Goal: Task Accomplishment & Management: Use online tool/utility

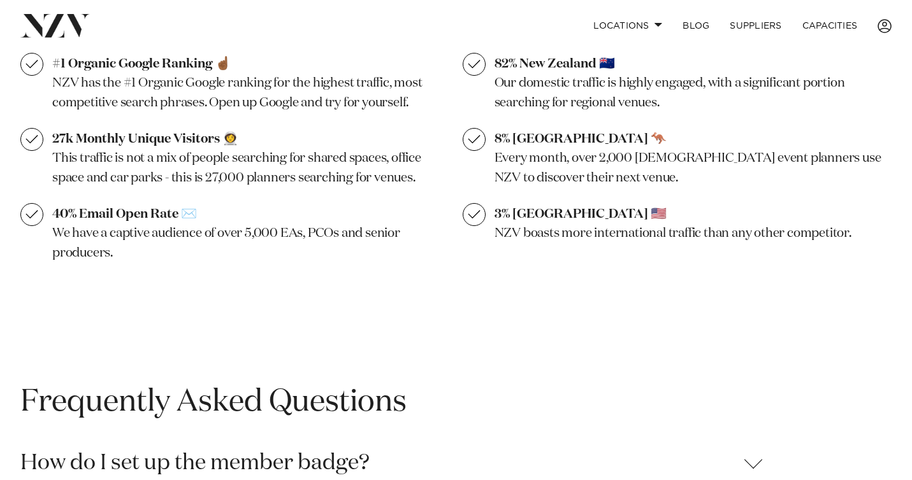
scroll to position [1265, 0]
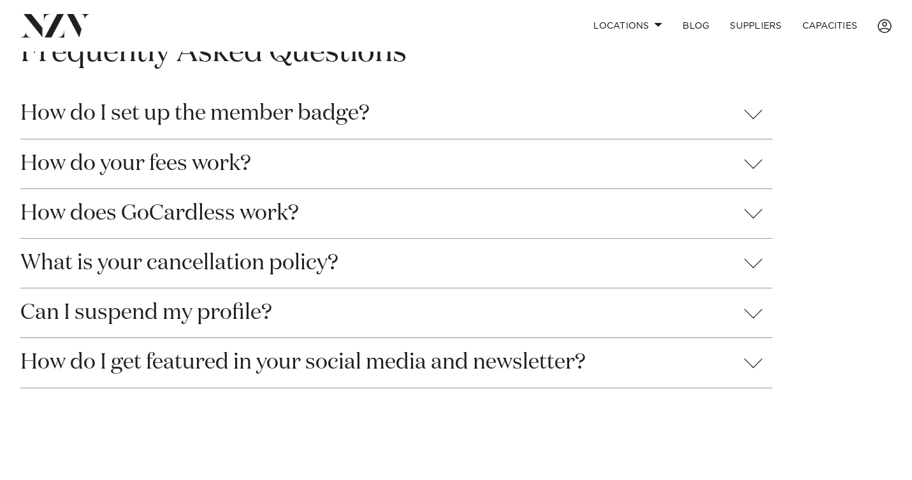
click at [168, 120] on button "How do I set up the member badge?" at bounding box center [396, 113] width 752 height 49
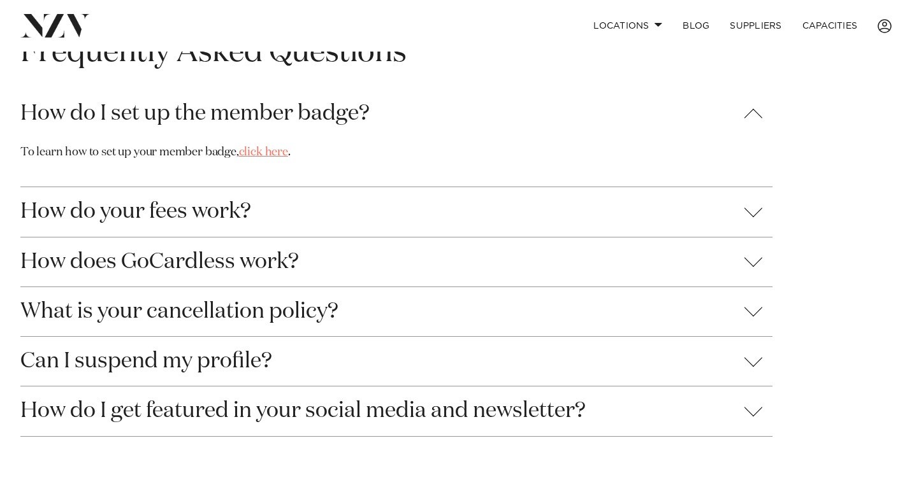
click at [260, 152] on link "click here" at bounding box center [263, 152] width 49 height 11
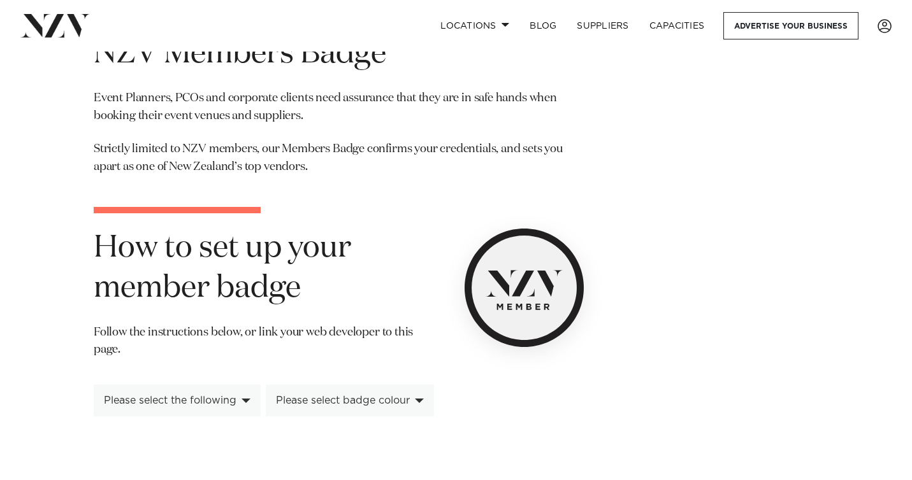
scroll to position [235, 0]
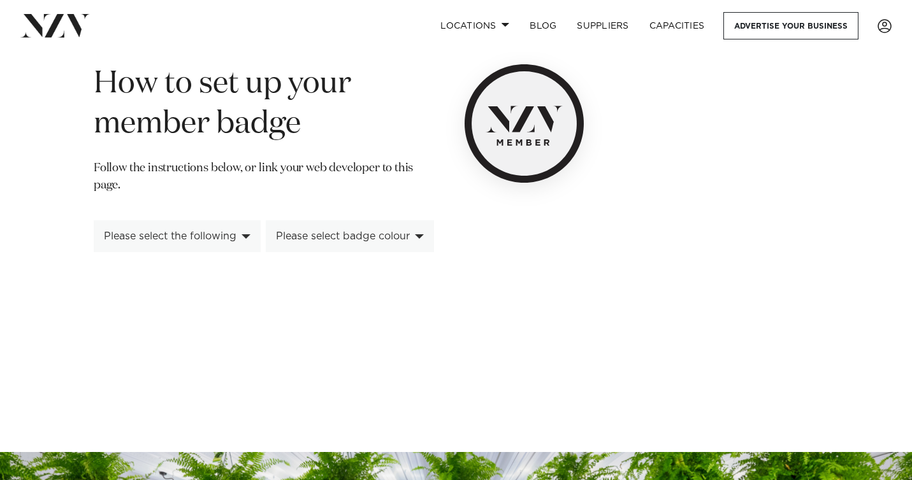
click at [245, 242] on div "Please select the following" at bounding box center [177, 236] width 167 height 32
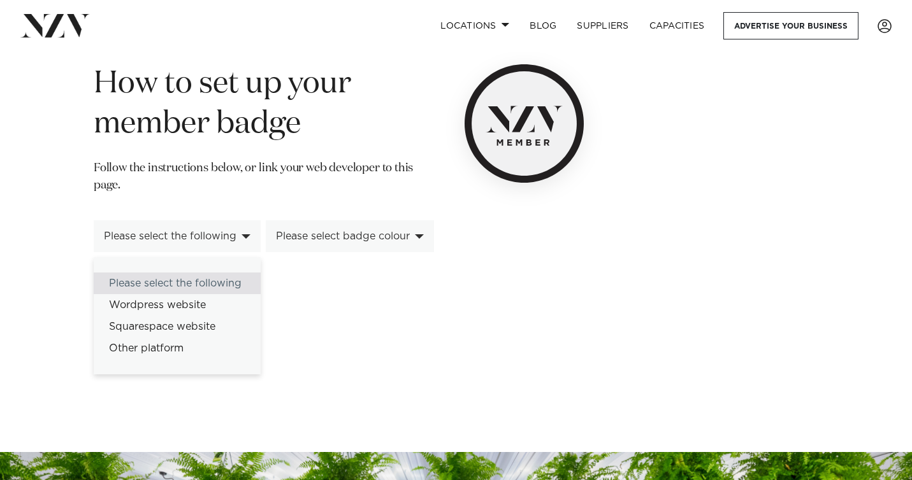
click at [47, 229] on div "**********" at bounding box center [455, 107] width 891 height 474
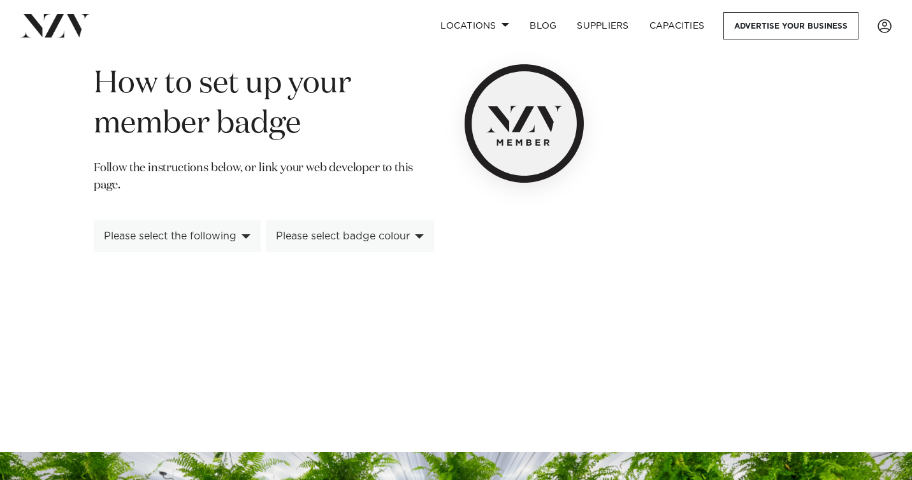
click at [369, 237] on div "Please select badge colour" at bounding box center [343, 236] width 134 height 11
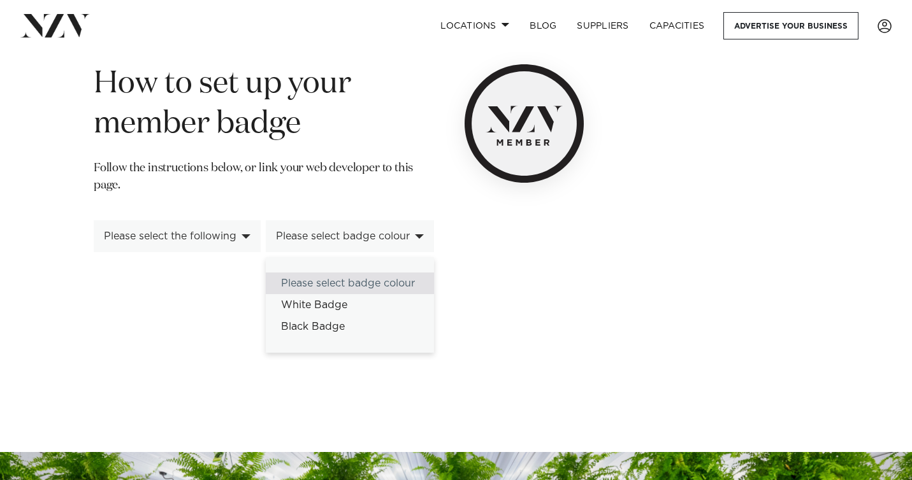
click at [88, 210] on div "**********" at bounding box center [331, 107] width 496 height 474
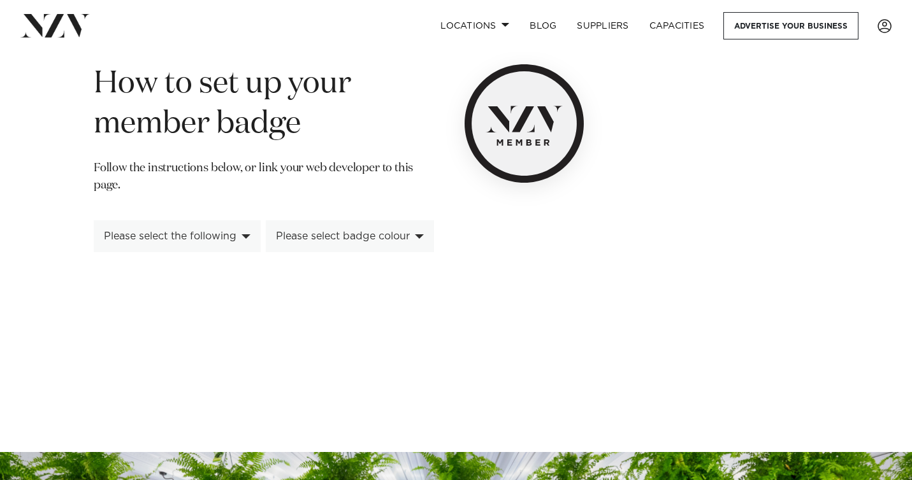
scroll to position [0, 0]
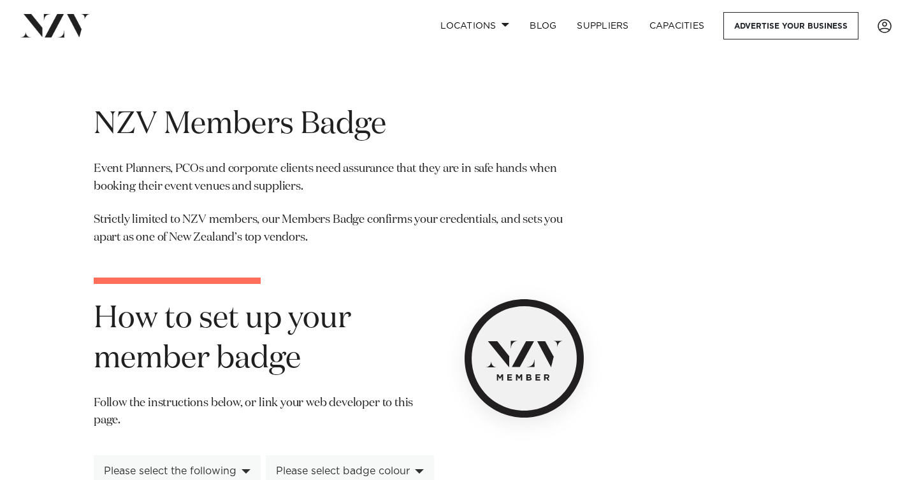
click at [59, 169] on div "**********" at bounding box center [455, 342] width 891 height 474
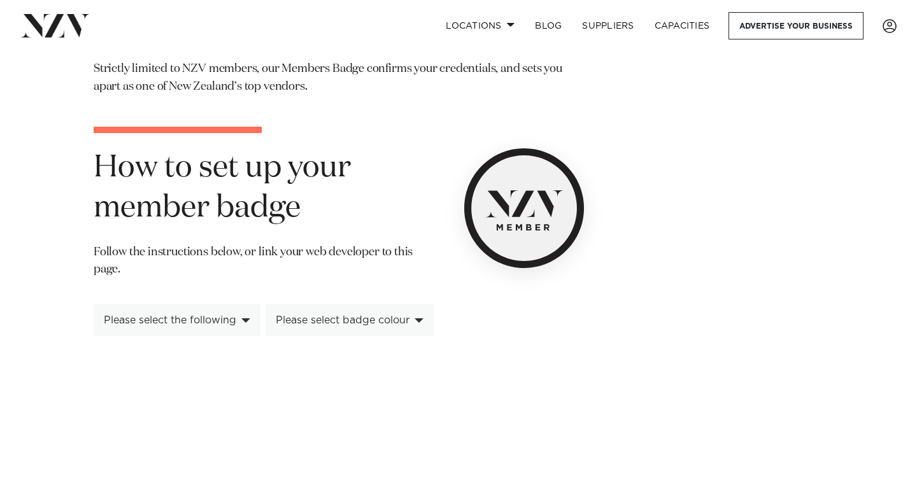
scroll to position [282, 0]
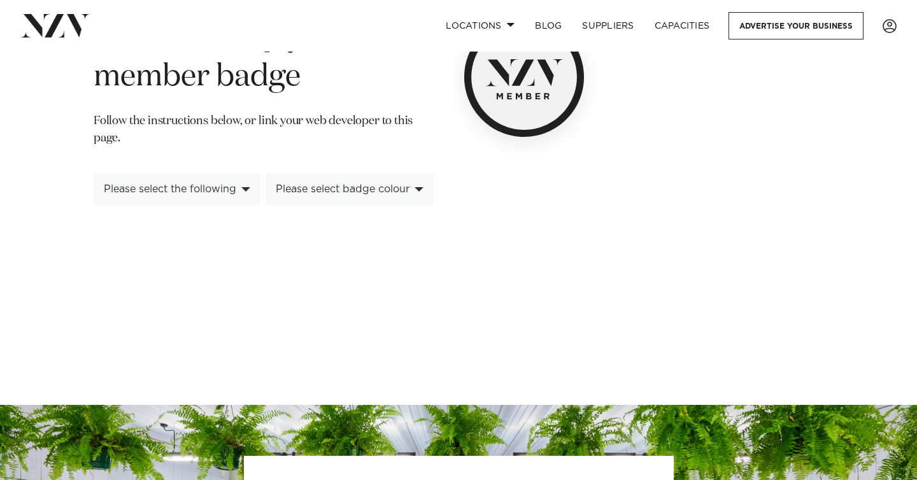
click at [245, 194] on div "Please select the following" at bounding box center [177, 189] width 167 height 32
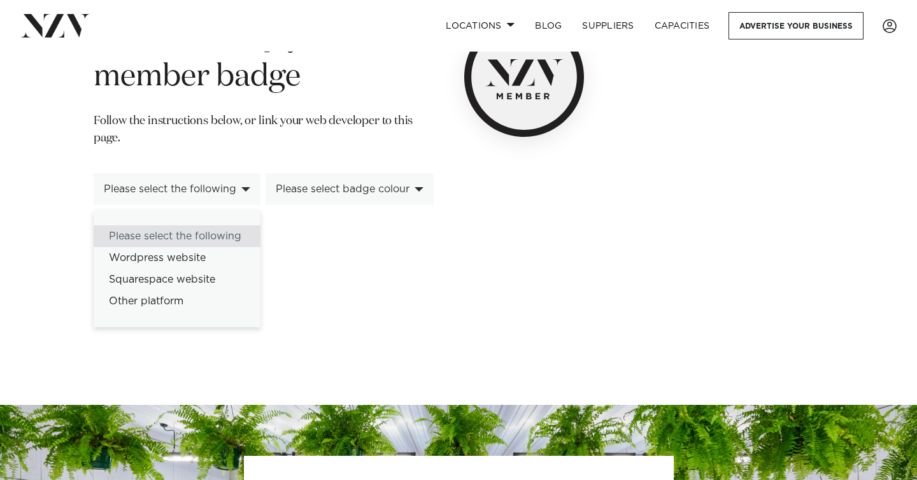
click at [245, 185] on div "Please select the following" at bounding box center [177, 189] width 167 height 32
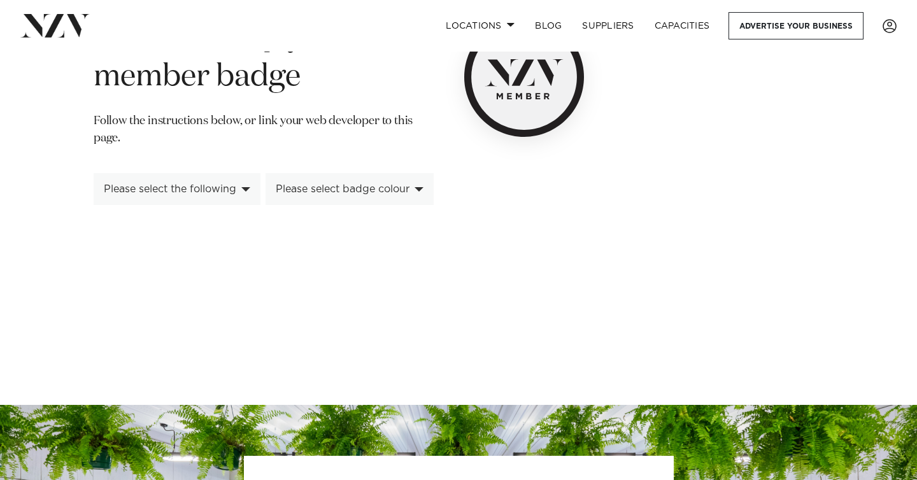
click at [315, 187] on div "Please select badge colour" at bounding box center [343, 188] width 134 height 11
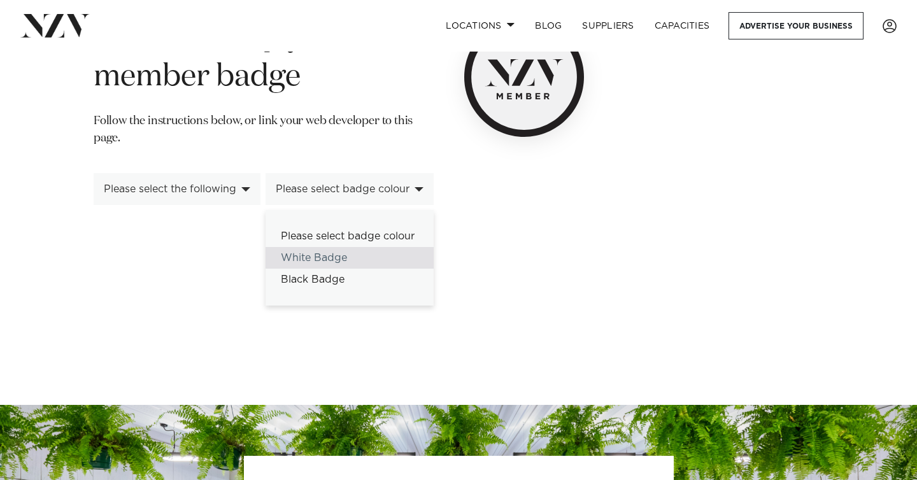
click at [326, 259] on div "White Badge" at bounding box center [350, 258] width 168 height 22
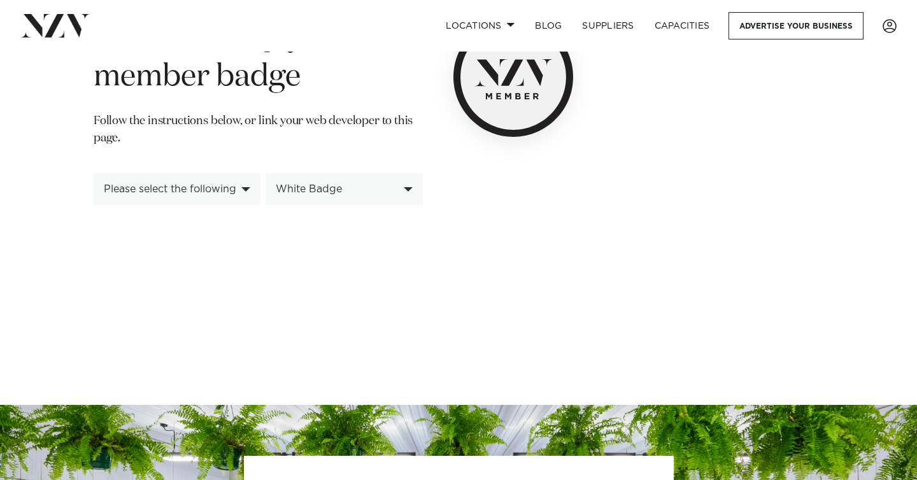
click at [326, 189] on div "White Badge" at bounding box center [337, 188] width 123 height 11
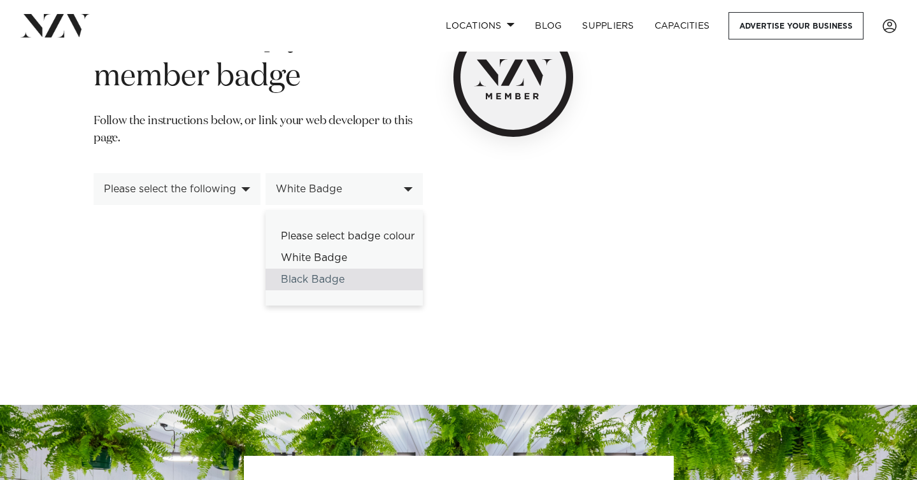
click at [318, 275] on div "Black Badge" at bounding box center [344, 280] width 157 height 22
select select "*****"
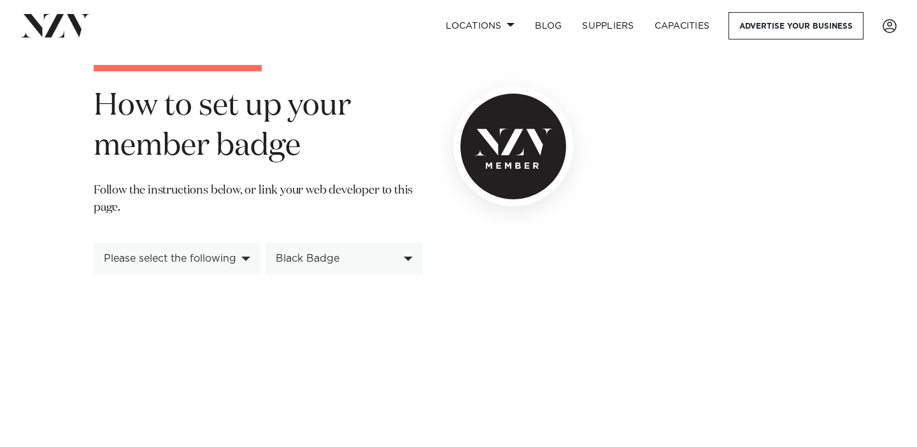
scroll to position [206, 0]
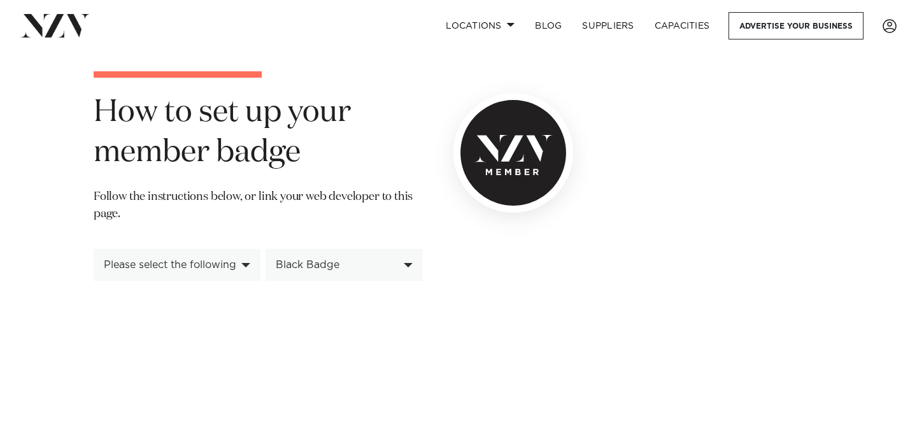
click at [241, 277] on div "Please select the following" at bounding box center [177, 265] width 167 height 32
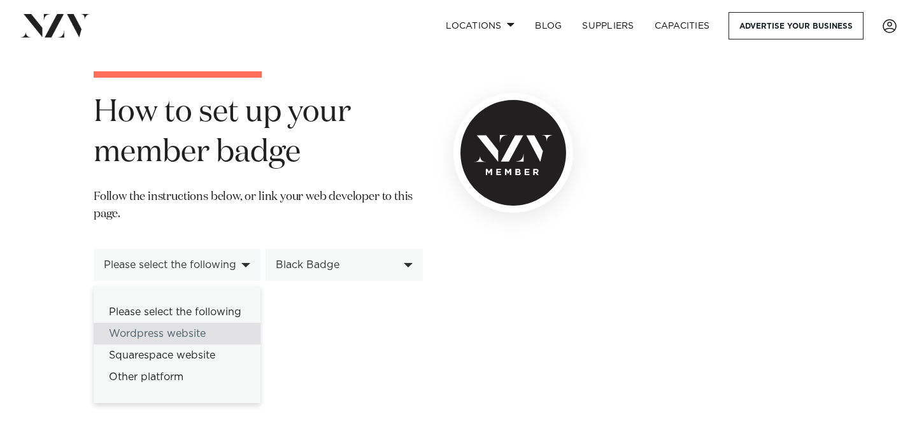
click at [148, 331] on div "Wordpress website" at bounding box center [177, 334] width 167 height 22
select select "*********"
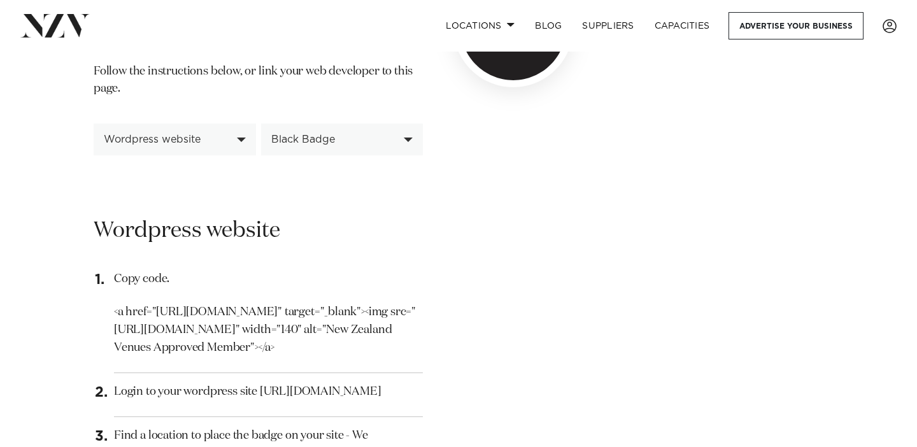
scroll to position [327, 0]
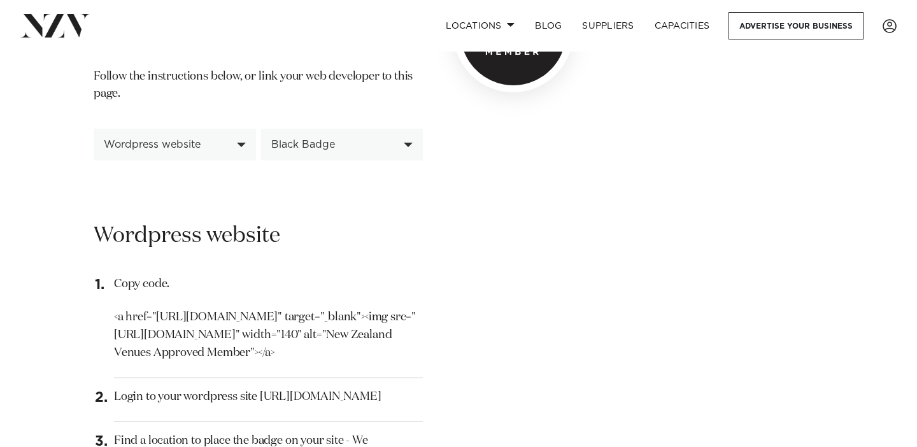
click at [363, 145] on div "Black Badge" at bounding box center [335, 144] width 128 height 11
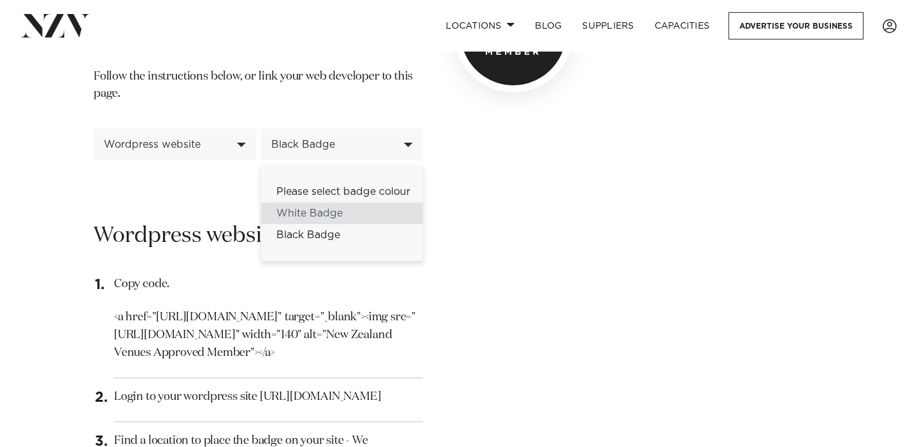
click at [350, 208] on div "White Badge" at bounding box center [342, 214] width 162 height 22
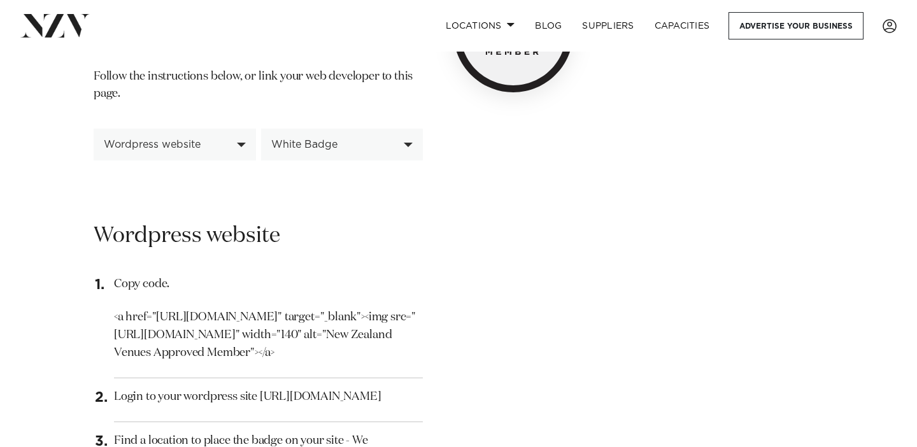
click at [348, 132] on div "White Badge" at bounding box center [342, 145] width 162 height 32
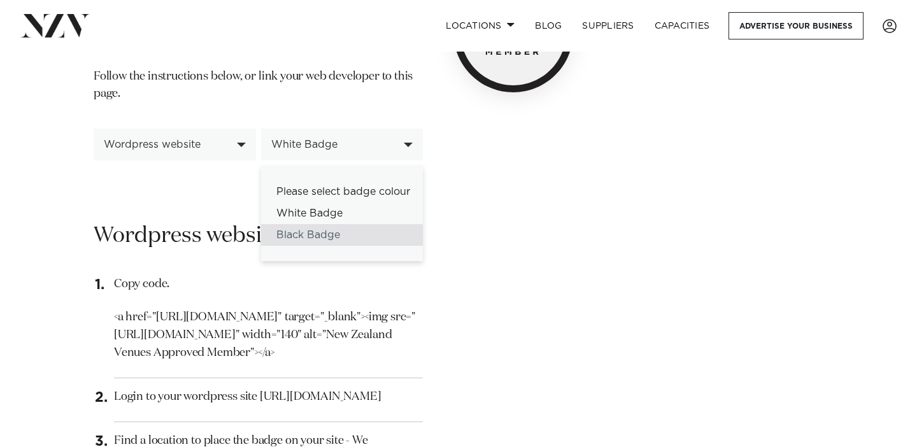
click at [329, 233] on div "Black Badge" at bounding box center [342, 235] width 162 height 22
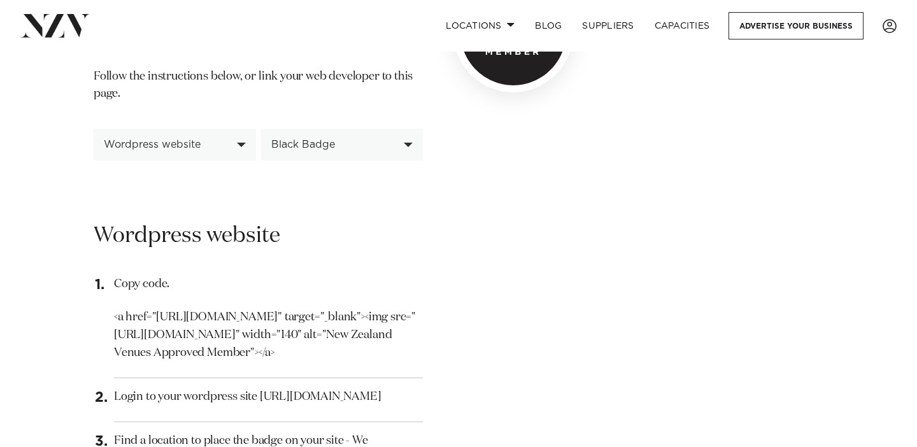
click at [325, 142] on div "Black Badge" at bounding box center [335, 144] width 128 height 11
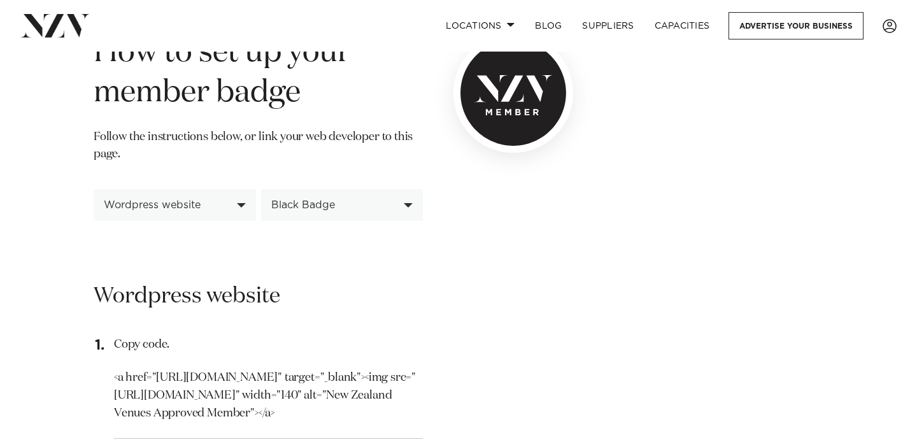
scroll to position [384, 0]
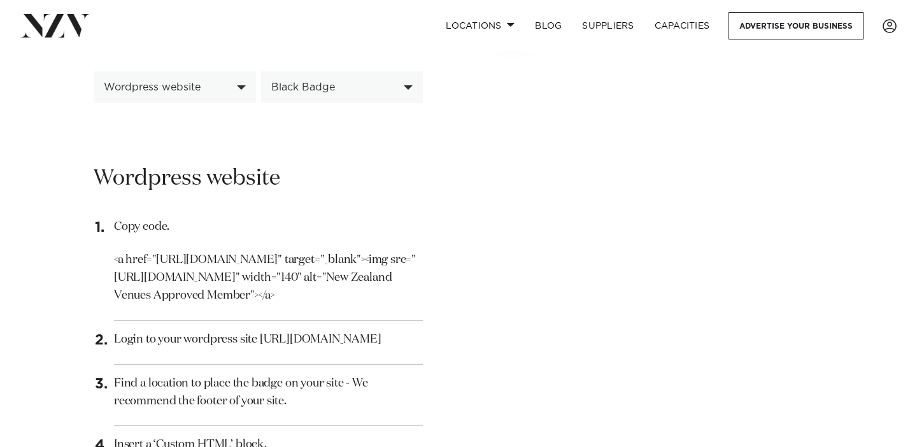
click at [336, 85] on div "Black Badge" at bounding box center [335, 87] width 128 height 11
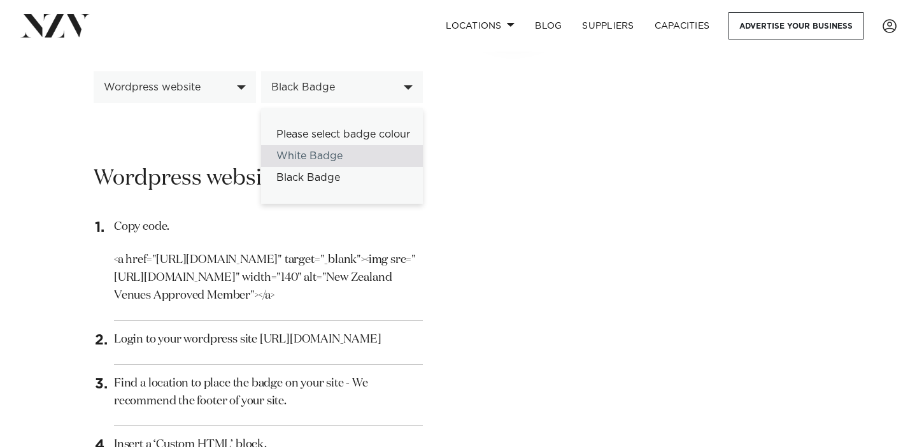
click at [332, 155] on div "White Badge" at bounding box center [342, 156] width 162 height 22
select select "*****"
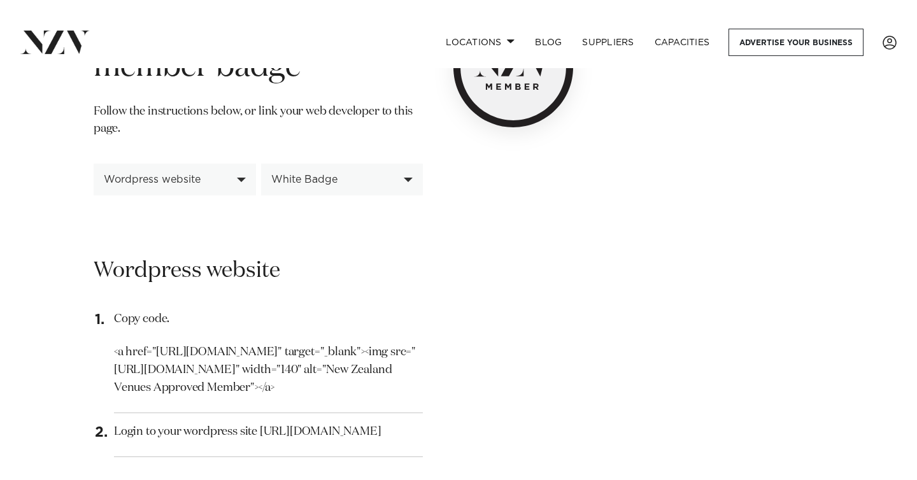
scroll to position [312, 0]
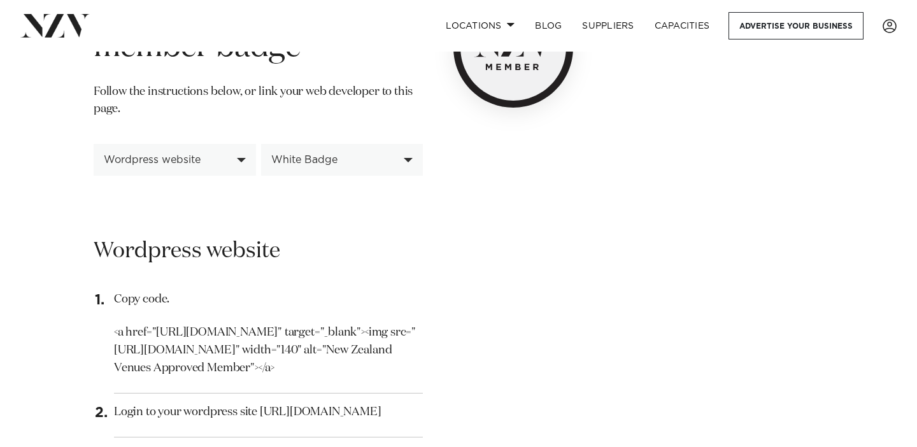
click at [514, 66] on img at bounding box center [514, 48] width 120 height 120
